Goal: Task Accomplishment & Management: Use online tool/utility

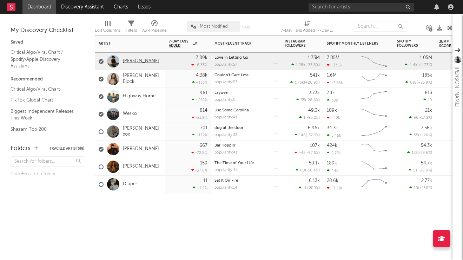
click at [145, 61] on link "[PERSON_NAME]" at bounding box center [141, 61] width 36 height 6
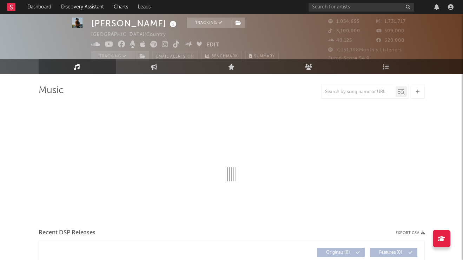
scroll to position [11, 0]
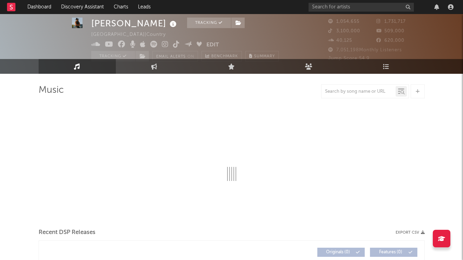
select select "6m"
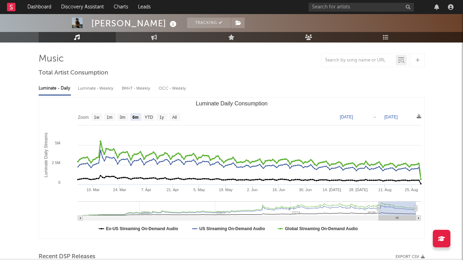
scroll to position [38, 0]
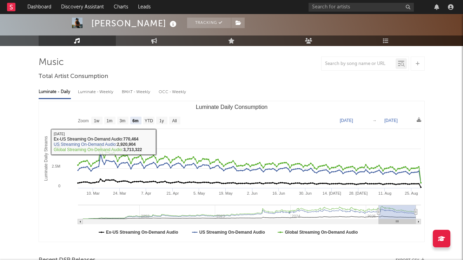
click at [99, 91] on div "Luminate - Weekly" at bounding box center [96, 92] width 37 height 12
select select "6m"
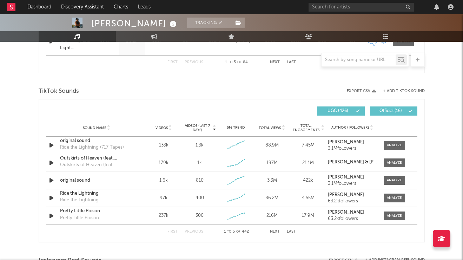
scroll to position [455, 0]
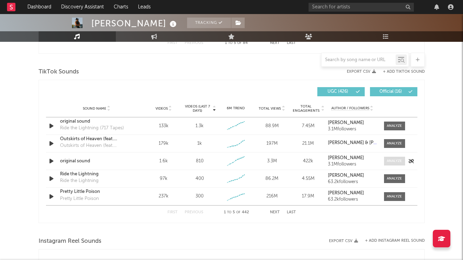
click at [391, 161] on div at bounding box center [394, 160] width 15 height 5
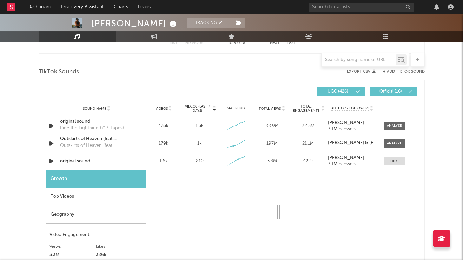
select select "1w"
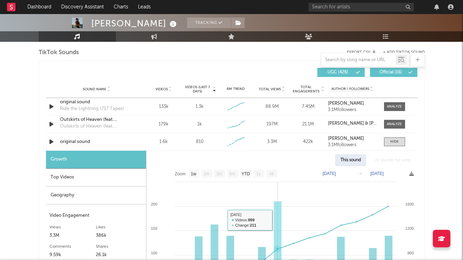
scroll to position [453, 0]
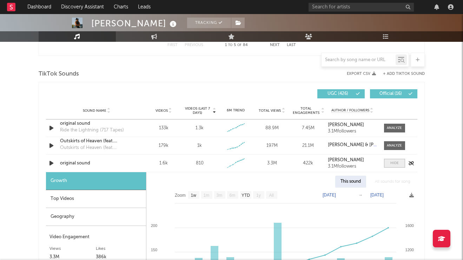
click at [393, 163] on div at bounding box center [394, 162] width 8 height 5
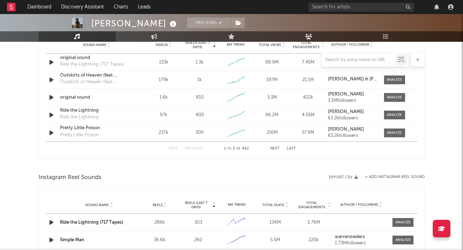
scroll to position [477, 0]
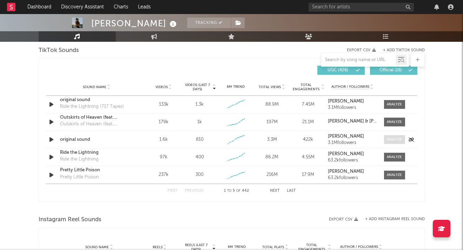
click at [391, 139] on div at bounding box center [394, 139] width 15 height 5
select select "1w"
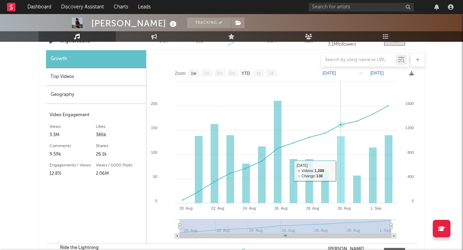
scroll to position [519, 0]
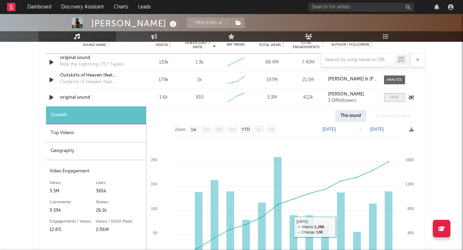
click at [394, 94] on span at bounding box center [394, 97] width 21 height 9
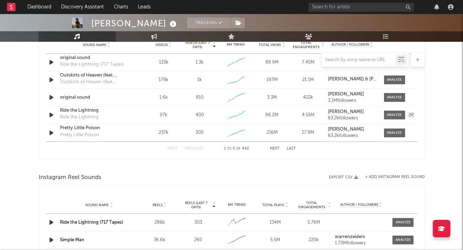
scroll to position [512, 0]
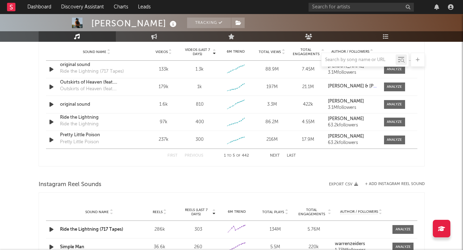
click at [275, 156] on button "Next" at bounding box center [275, 156] width 10 height 4
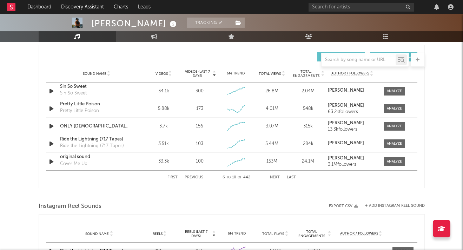
scroll to position [490, 0]
click at [395, 128] on div at bounding box center [394, 126] width 15 height 5
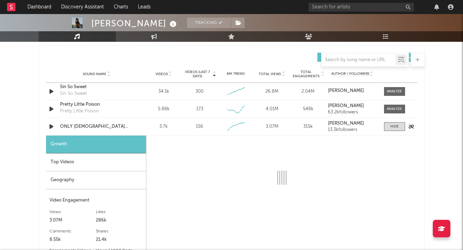
select select "1w"
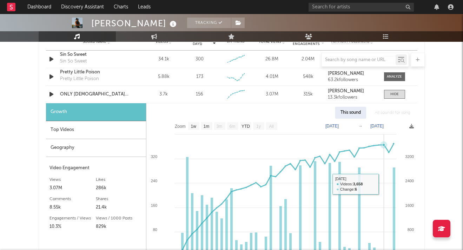
scroll to position [522, 0]
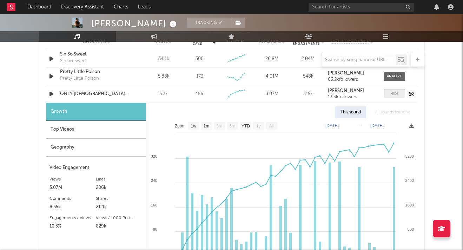
click at [396, 93] on div at bounding box center [394, 93] width 8 height 5
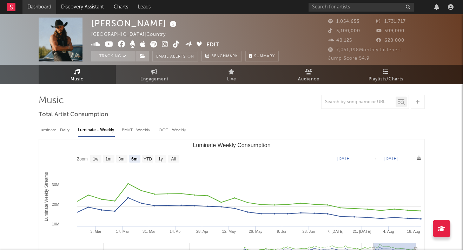
scroll to position [0, 0]
click at [37, 8] on link "Dashboard" at bounding box center [39, 7] width 34 height 14
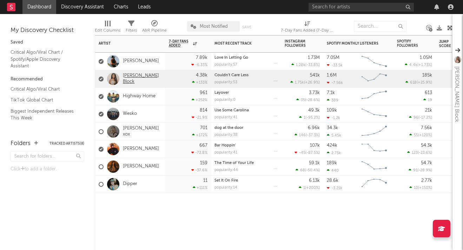
click at [141, 80] on link "[PERSON_NAME] Block" at bounding box center [142, 79] width 39 height 12
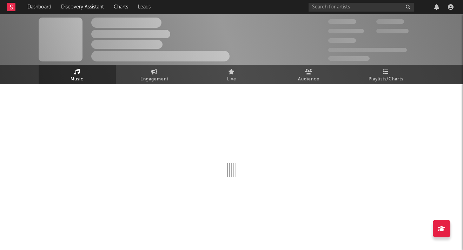
select select "6m"
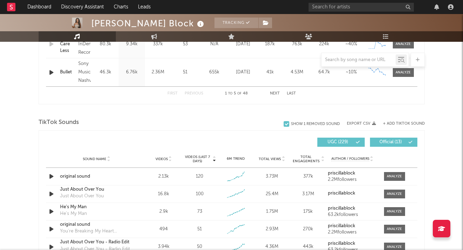
scroll to position [487, 0]
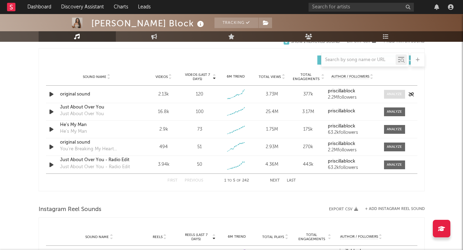
click at [399, 92] on div at bounding box center [394, 94] width 15 height 5
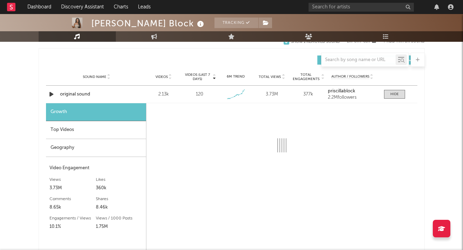
select select "1w"
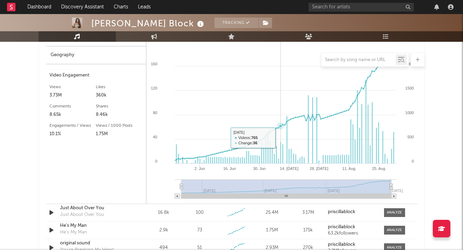
scroll to position [482, 0]
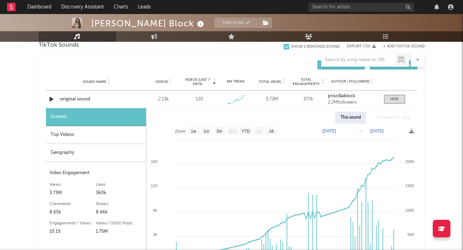
click at [113, 132] on div "Top Videos" at bounding box center [96, 135] width 100 height 18
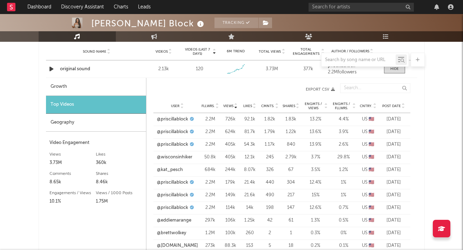
scroll to position [513, 0]
click at [177, 157] on link "@wisconsinhiker" at bounding box center [174, 156] width 35 height 7
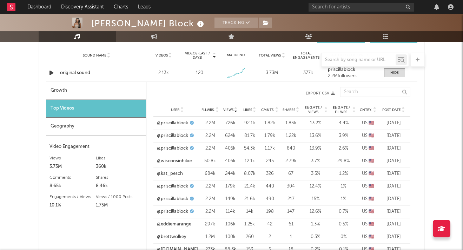
scroll to position [461, 0]
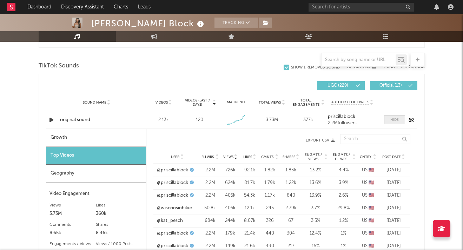
click at [384, 118] on span at bounding box center [394, 120] width 21 height 9
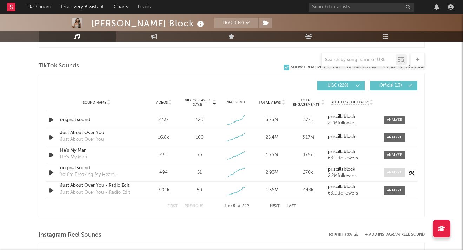
click at [394, 170] on div at bounding box center [394, 172] width 15 height 5
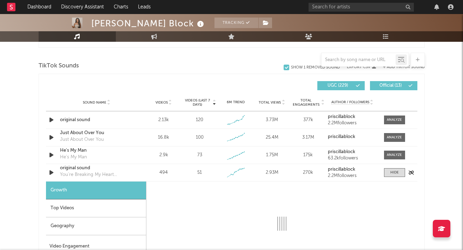
select select "1w"
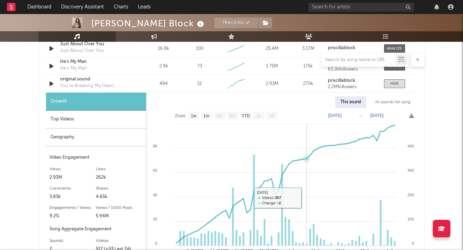
scroll to position [539, 0]
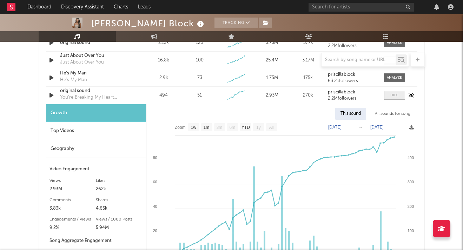
click at [402, 92] on span at bounding box center [394, 95] width 21 height 9
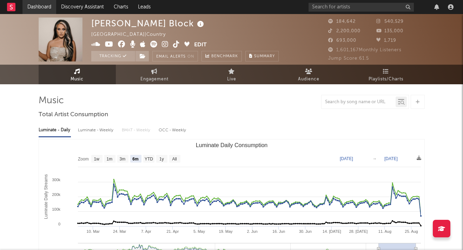
scroll to position [0, 0]
click at [36, 7] on link "Dashboard" at bounding box center [39, 7] width 34 height 14
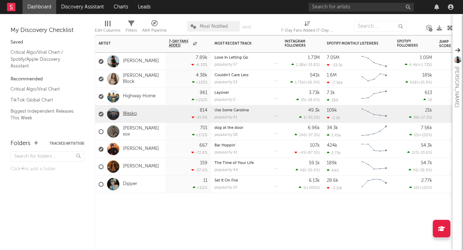
click at [132, 112] on link "Wesko" at bounding box center [130, 114] width 14 height 6
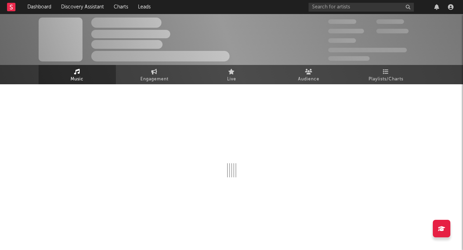
select select "6m"
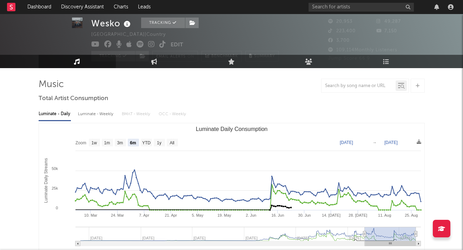
scroll to position [26, 0]
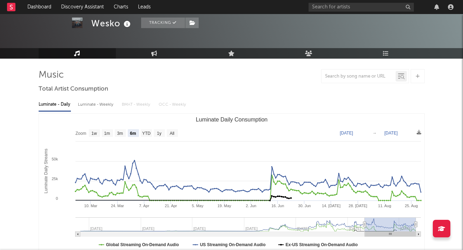
click at [105, 103] on div "Luminate - Weekly" at bounding box center [96, 105] width 37 height 12
select select "6m"
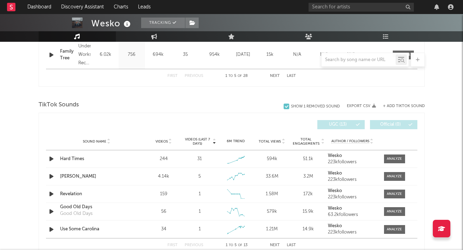
scroll to position [443, 0]
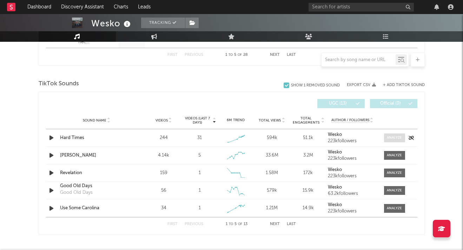
click at [396, 139] on div at bounding box center [394, 137] width 15 height 5
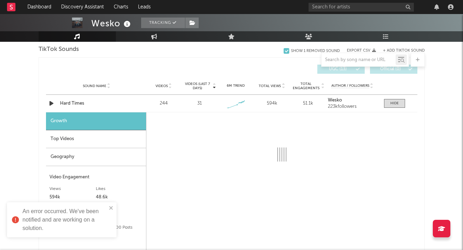
scroll to position [524, 0]
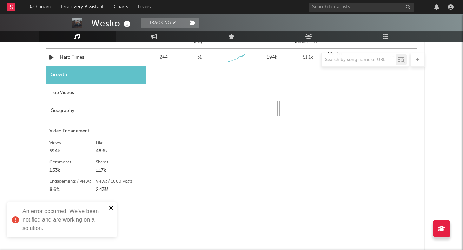
click at [110, 210] on button "close" at bounding box center [111, 208] width 5 height 7
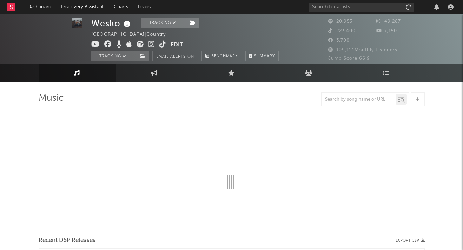
select select "6m"
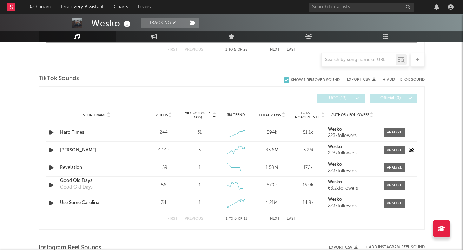
scroll to position [450, 0]
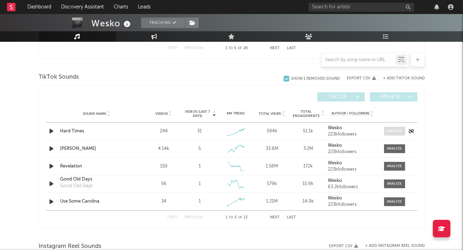
click at [398, 132] on div at bounding box center [394, 131] width 15 height 5
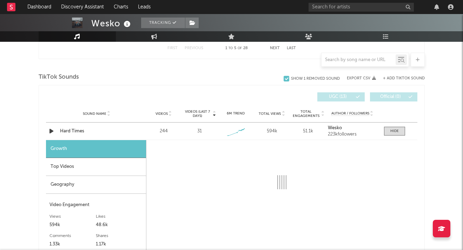
select select "1w"
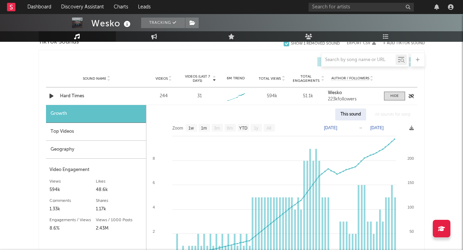
scroll to position [493, 0]
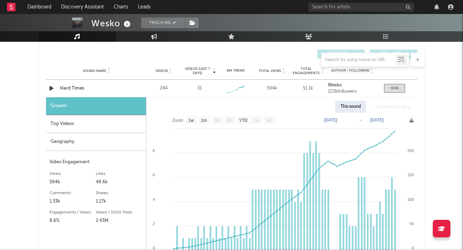
click at [123, 118] on div "Top Videos" at bounding box center [96, 124] width 100 height 18
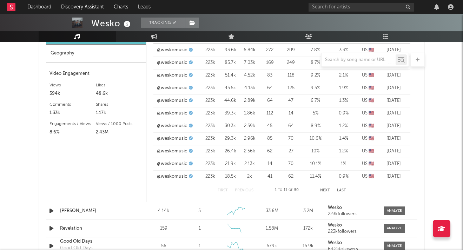
scroll to position [548, 0]
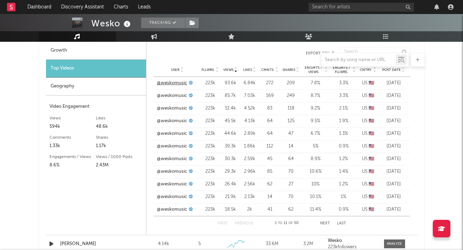
click at [177, 85] on link "@weskomusic" at bounding box center [172, 83] width 30 height 7
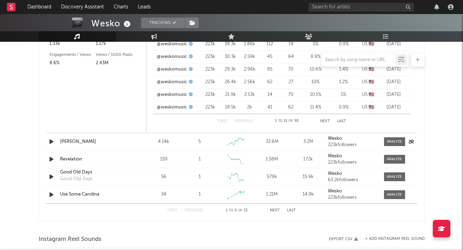
scroll to position [662, 0]
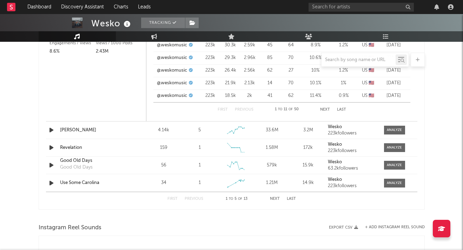
click at [274, 198] on button "Next" at bounding box center [275, 199] width 10 height 4
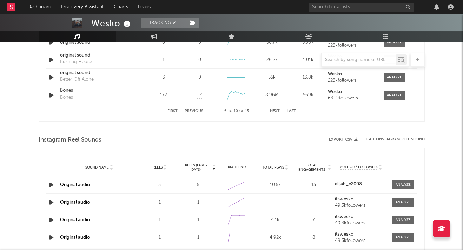
scroll to position [495, 0]
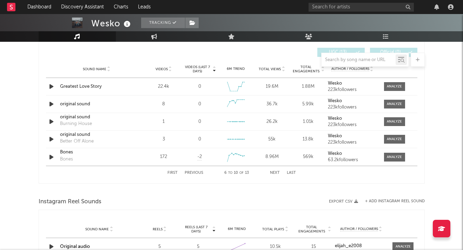
click at [289, 173] on button "Last" at bounding box center [291, 173] width 9 height 4
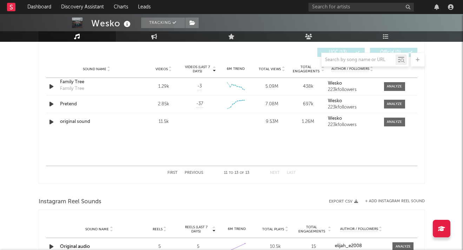
click at [197, 173] on button "Previous" at bounding box center [194, 173] width 19 height 4
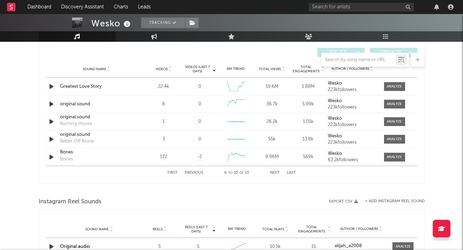
click at [197, 173] on button "Previous" at bounding box center [194, 173] width 19 height 4
select select "1w"
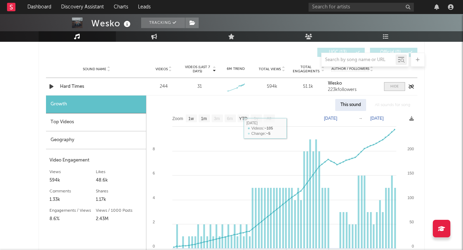
click at [397, 90] on span at bounding box center [394, 86] width 21 height 9
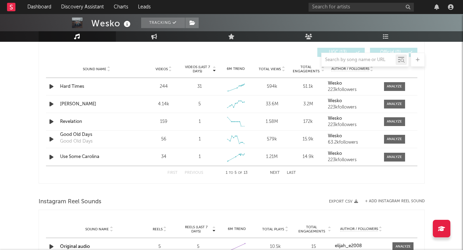
click at [275, 173] on button "Next" at bounding box center [275, 173] width 10 height 4
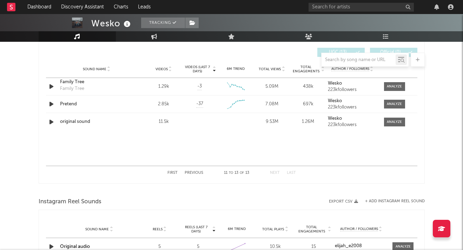
click at [197, 173] on button "Previous" at bounding box center [194, 173] width 19 height 4
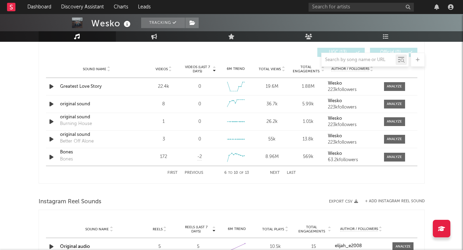
click at [197, 173] on button "Previous" at bounding box center [194, 173] width 19 height 4
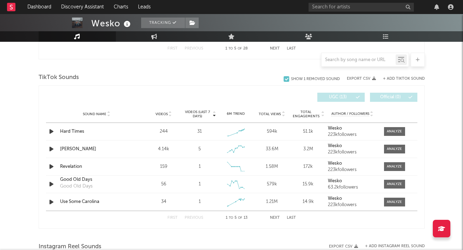
scroll to position [446, 0]
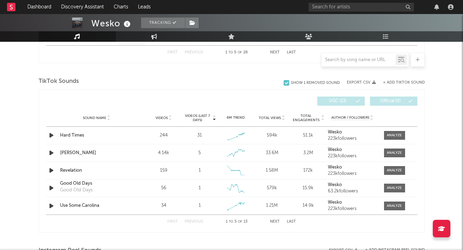
click at [297, 94] on div "Videos (last 7 days) Sound Name Videos Videos (last 7 days) Total Views Total E…" at bounding box center [231, 101] width 371 height 16
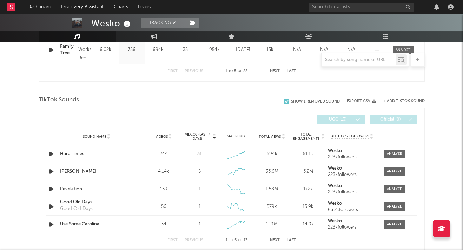
scroll to position [428, 0]
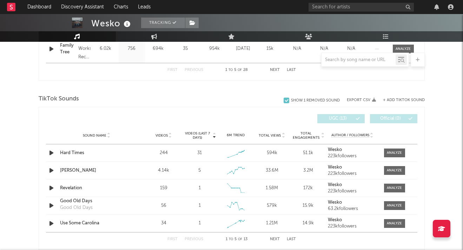
click at [429, 110] on div "Wesko Tracking [GEOGRAPHIC_DATA] | Country Edit Tracking Email Alerts On Benchm…" at bounding box center [231, 116] width 463 height 1061
click at [403, 98] on button "+ Add TikTok Sound" at bounding box center [404, 100] width 42 height 4
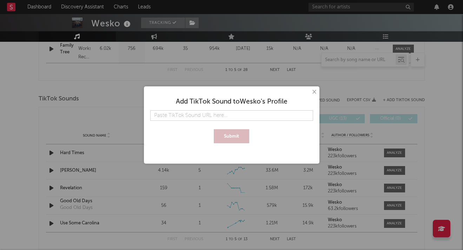
click at [259, 114] on input "text" at bounding box center [231, 115] width 163 height 11
type input "[URL][DOMAIN_NAME]"
click at [232, 134] on button "Submit" at bounding box center [231, 136] width 35 height 14
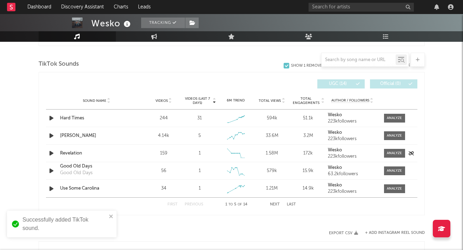
scroll to position [468, 0]
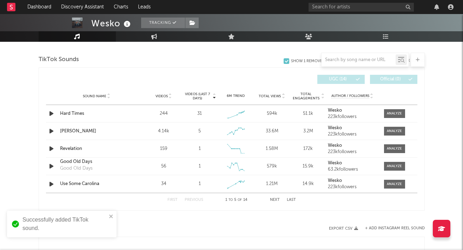
click at [289, 197] on div "First Previous 1 to 5 of 14 Next Last" at bounding box center [231, 200] width 129 height 14
click at [292, 199] on button "Last" at bounding box center [291, 200] width 9 height 4
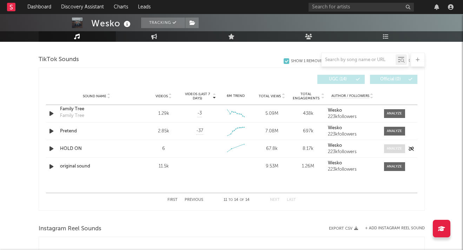
click at [396, 150] on div at bounding box center [394, 148] width 15 height 5
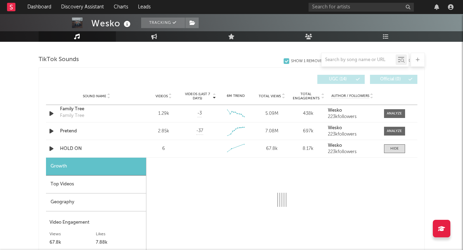
select select "1w"
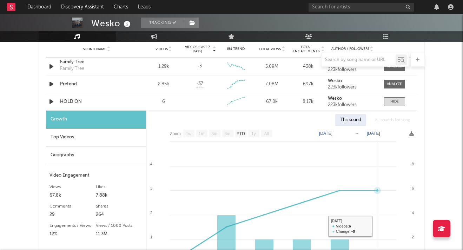
scroll to position [504, 0]
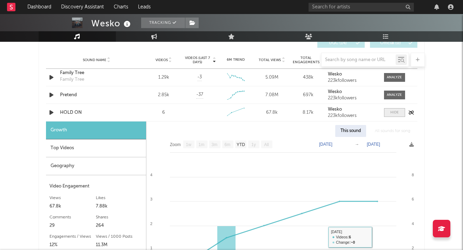
click at [394, 111] on div at bounding box center [394, 112] width 8 height 5
